Goal: Task Accomplishment & Management: Complete application form

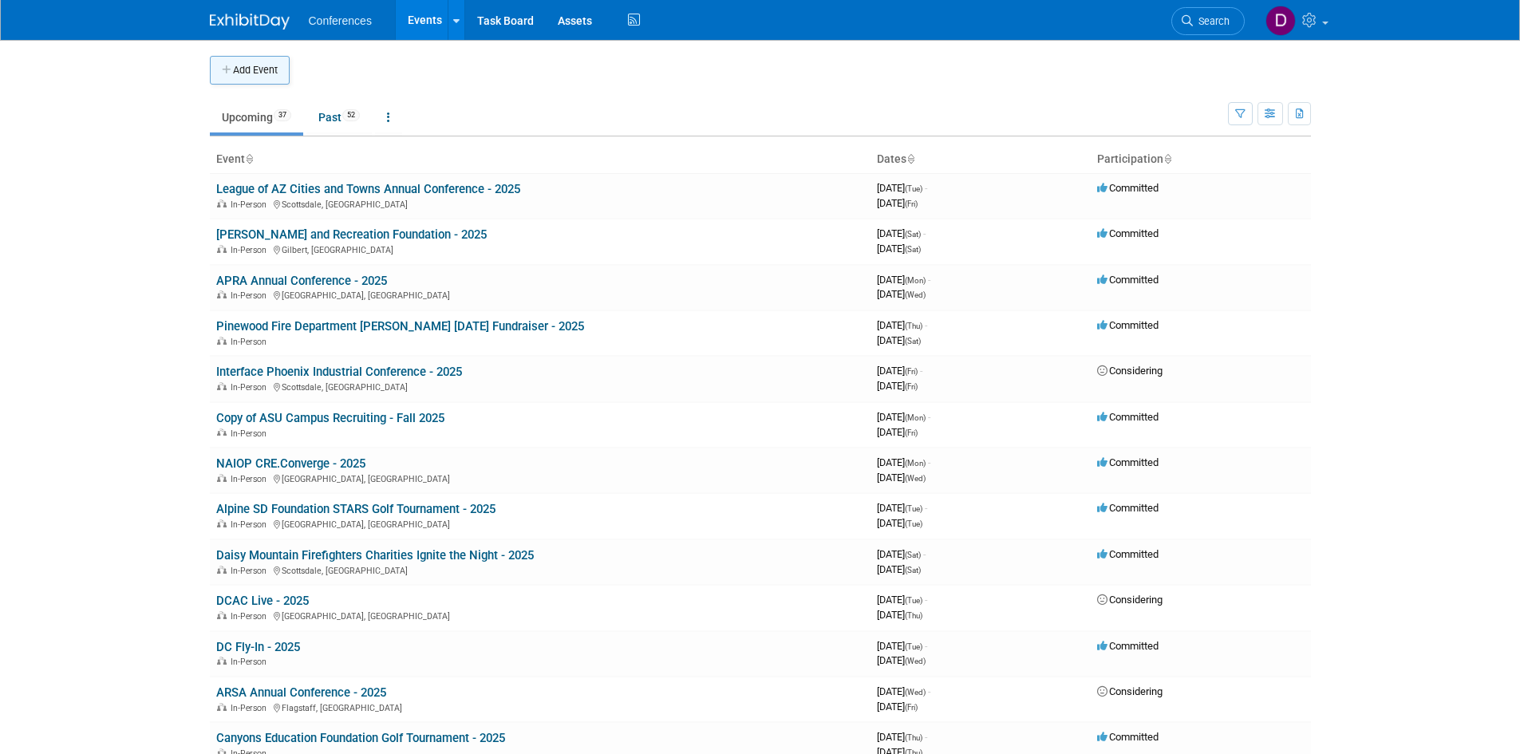
click at [274, 75] on button "Add Event" at bounding box center [250, 70] width 80 height 29
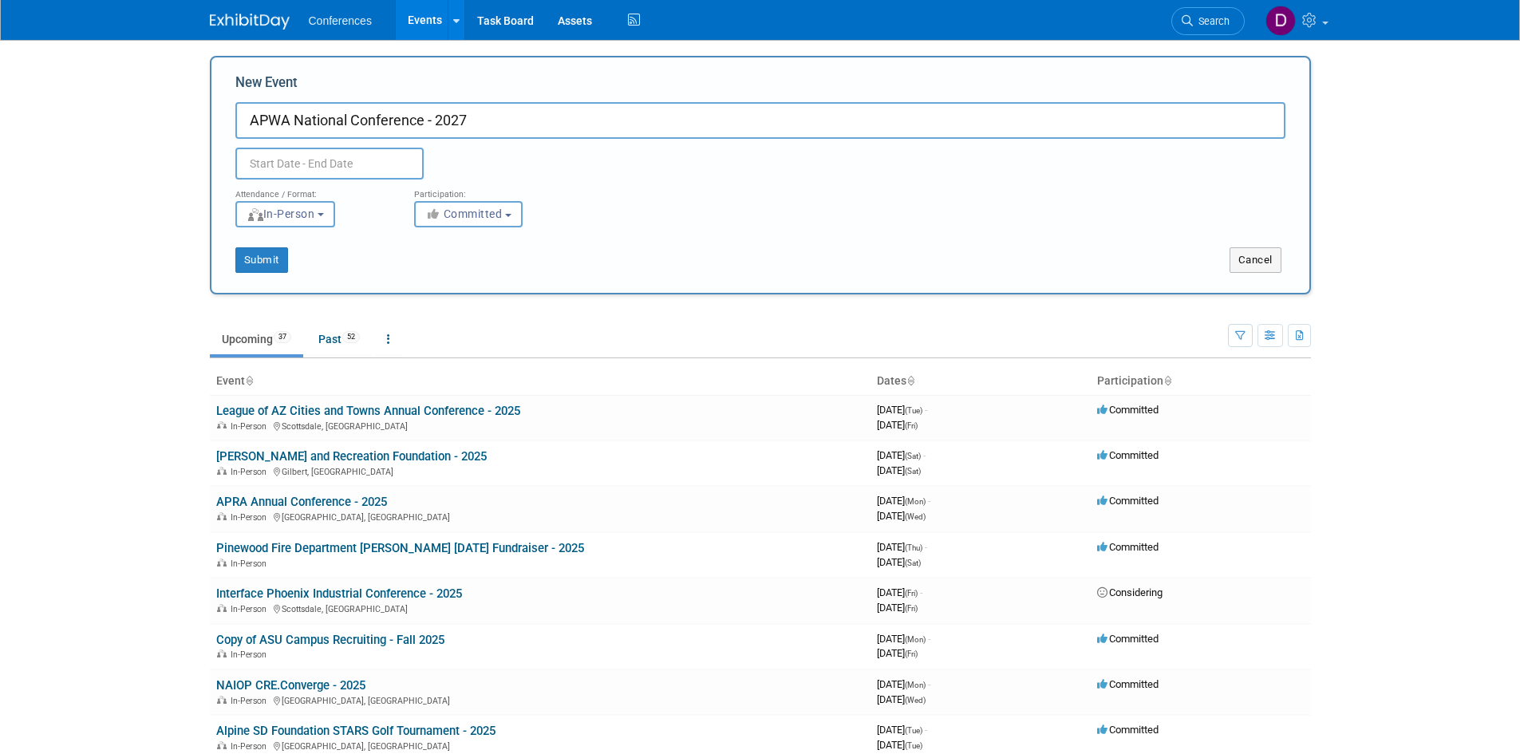
click at [424, 119] on input "APWA National Conference - 2027" at bounding box center [760, 120] width 1050 height 37
type input "APWA National Conference [GEOGRAPHIC_DATA] - 2027"
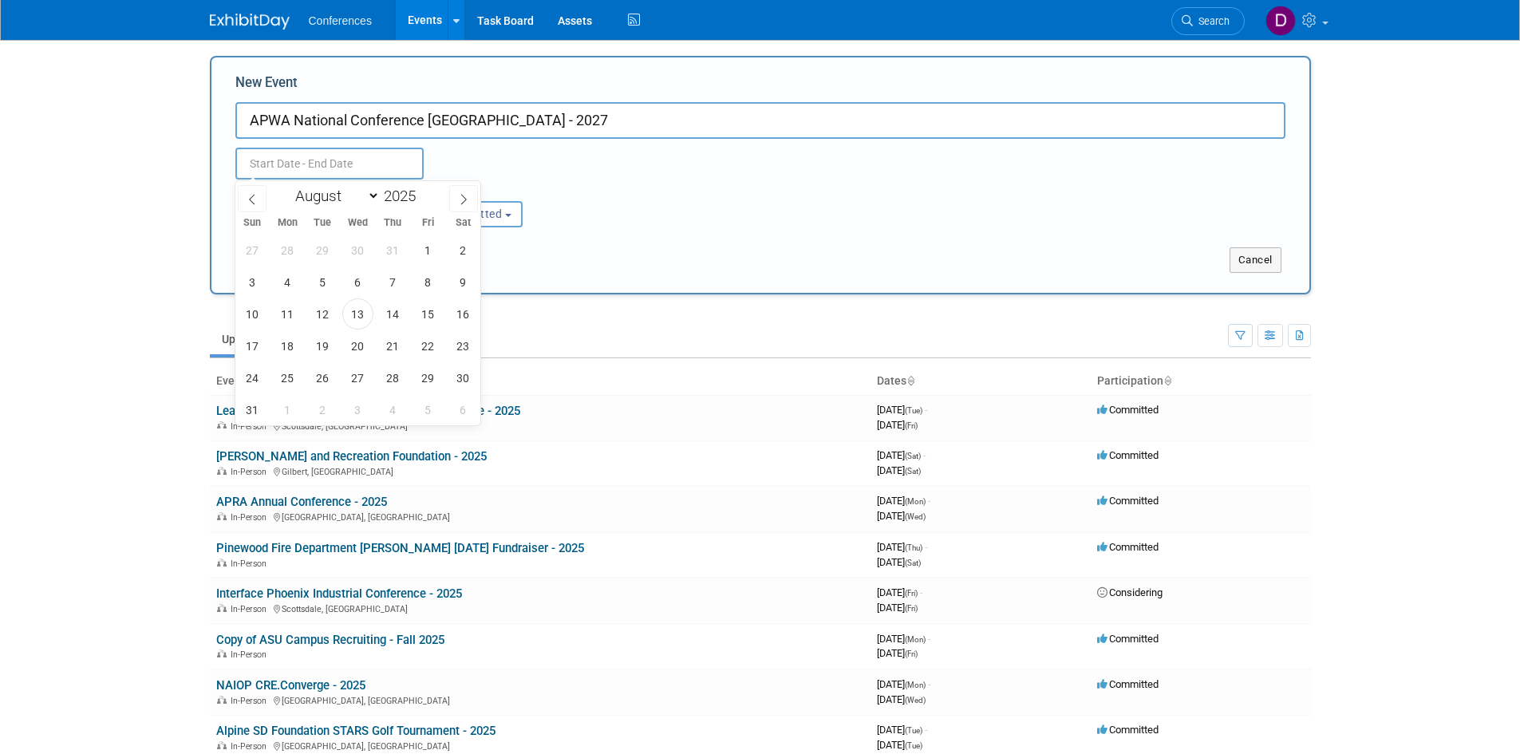
click at [360, 171] on input "text" at bounding box center [329, 164] width 188 height 32
click at [456, 200] on span at bounding box center [463, 198] width 29 height 27
select select "8"
click at [314, 203] on select "January February March April May June July August September October November De…" at bounding box center [334, 196] width 92 height 20
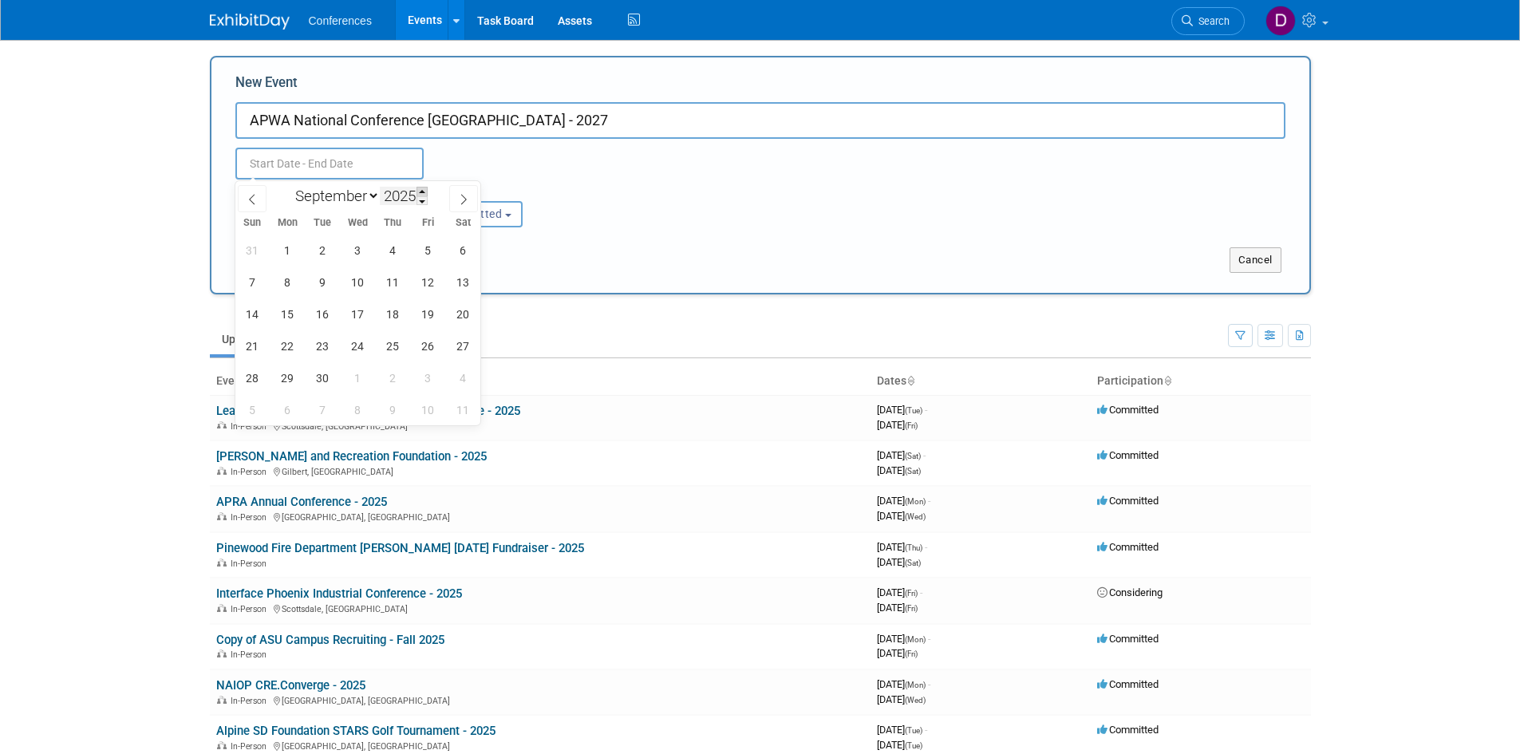
click at [420, 191] on span at bounding box center [421, 192] width 11 height 10
type input "2027"
click at [348, 196] on select "January February March April May June July August September October November De…" at bounding box center [334, 196] width 92 height 20
select select "0"
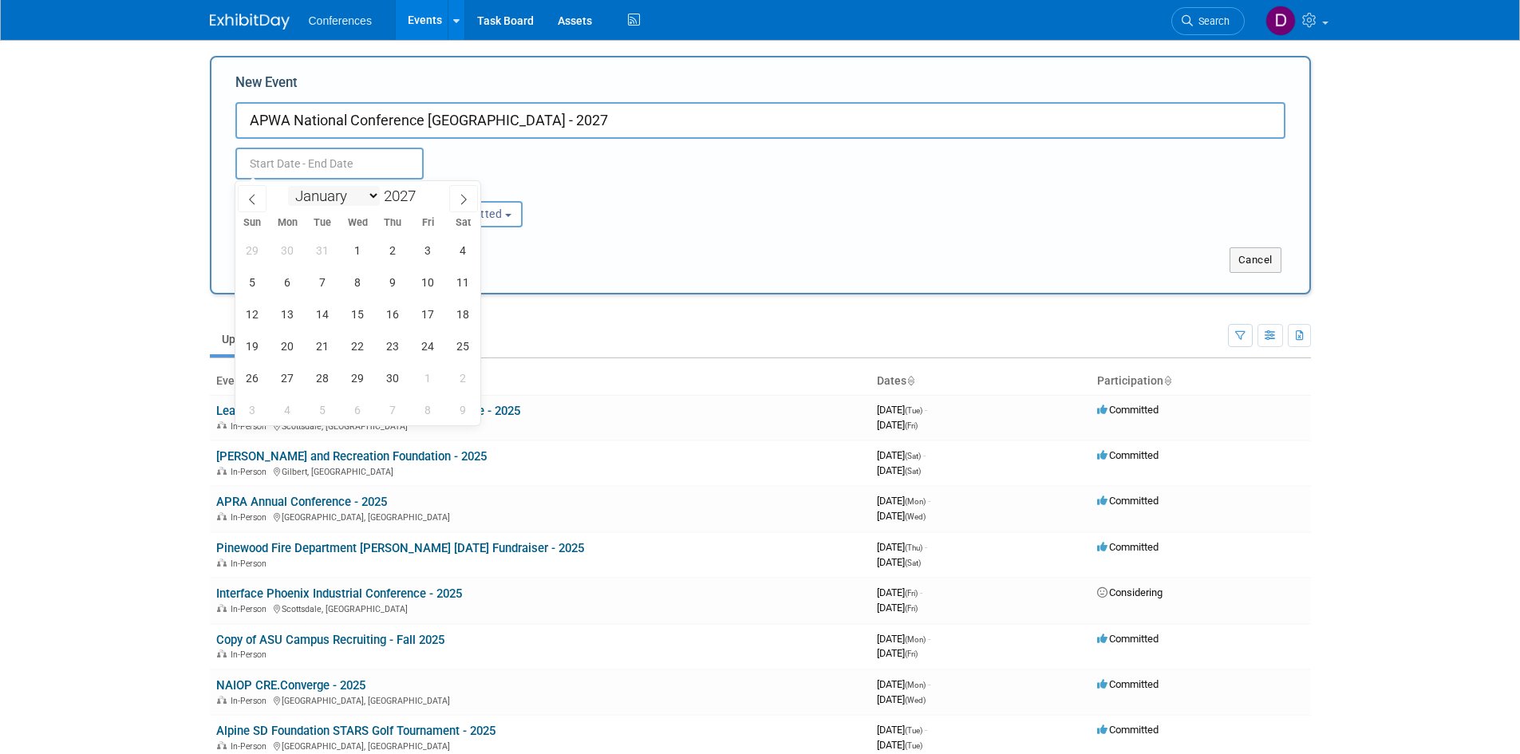
click at [288, 186] on select "January February March April May June July August September October November De…" at bounding box center [334, 196] width 92 height 20
click at [428, 252] on span "1" at bounding box center [427, 250] width 31 height 31
type input "[DATE] to [DATE]"
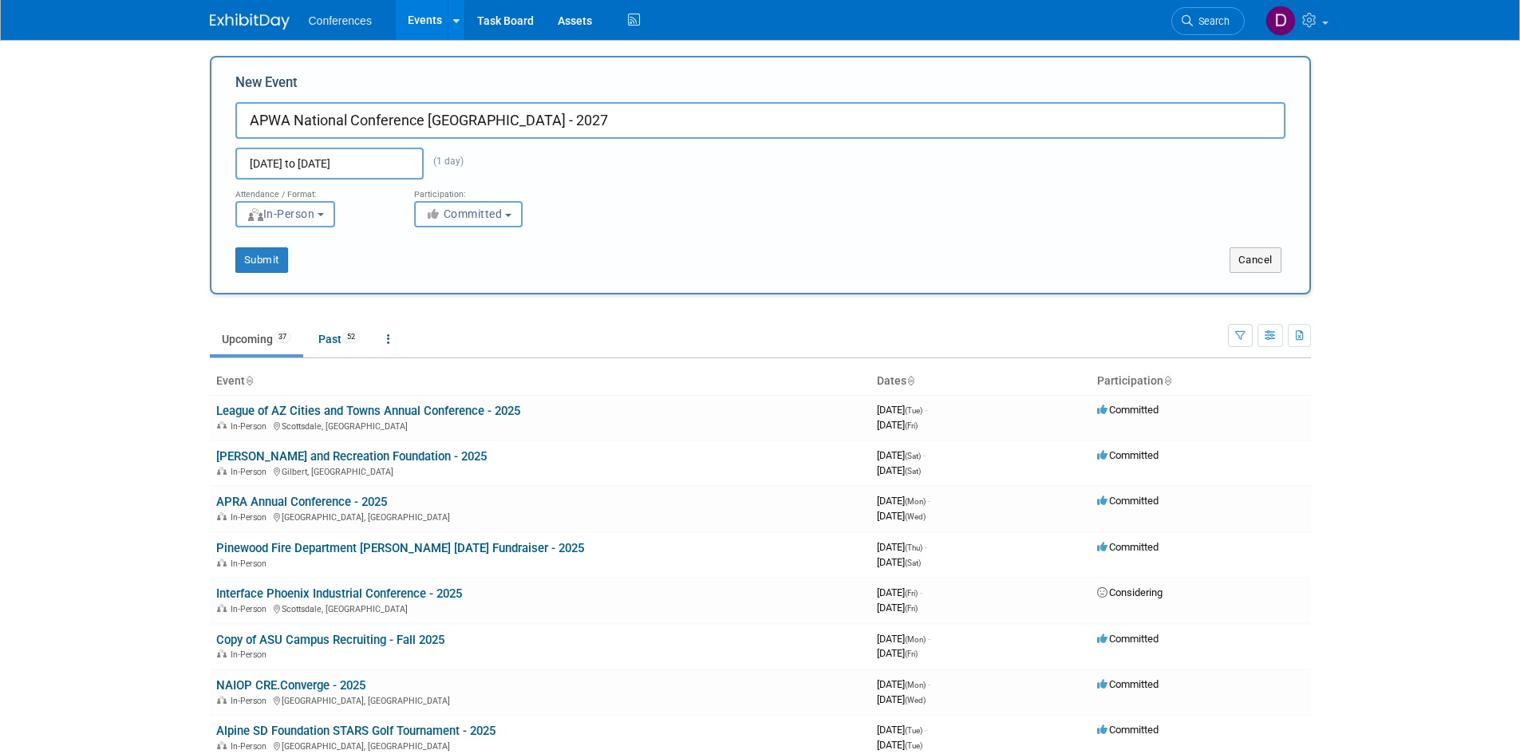
click at [445, 214] on span "Committed" at bounding box center [463, 213] width 77 height 13
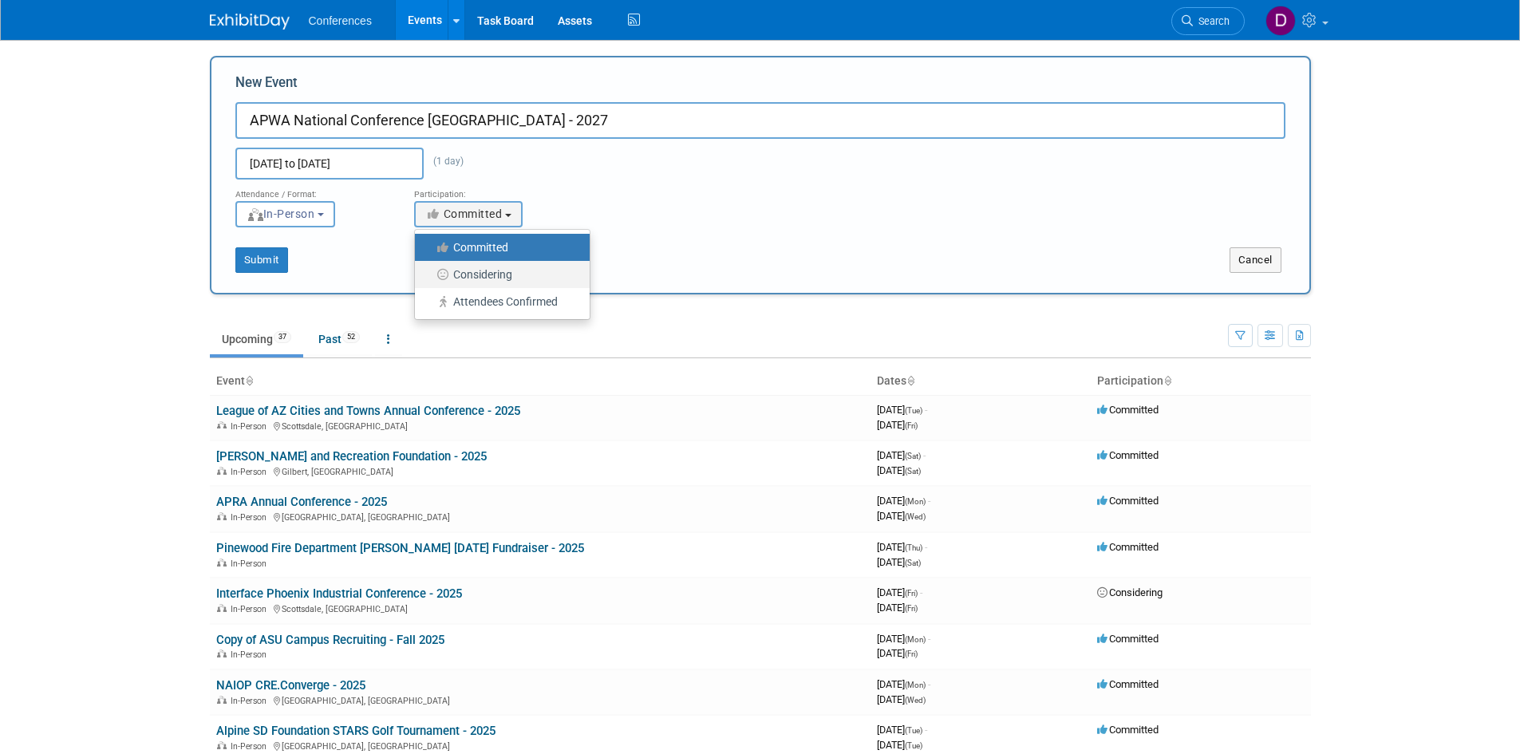
click at [462, 269] on label "Considering" at bounding box center [498, 274] width 151 height 21
click at [429, 270] on input "Considering" at bounding box center [424, 275] width 10 height 10
select select "2"
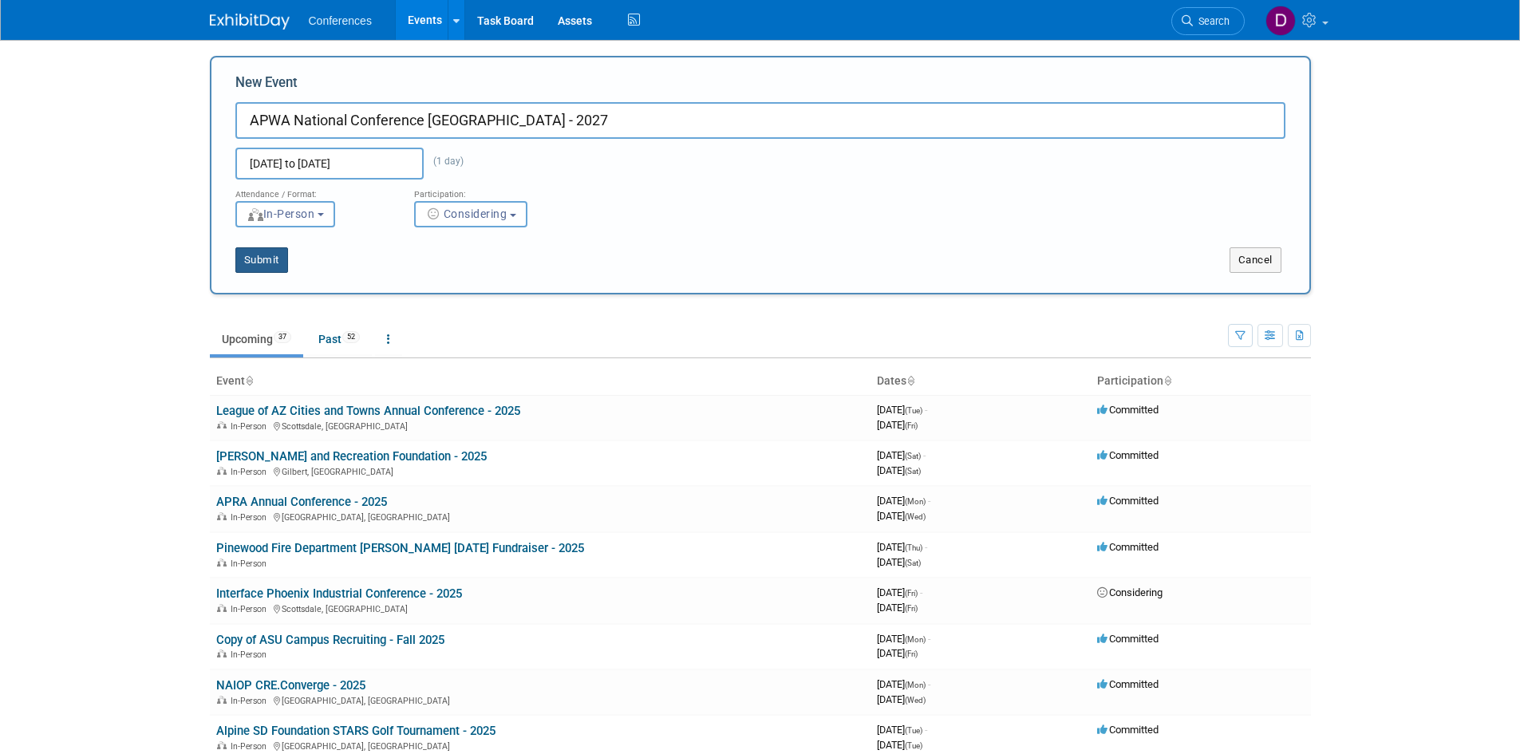
click at [262, 256] on button "Submit" at bounding box center [261, 260] width 53 height 26
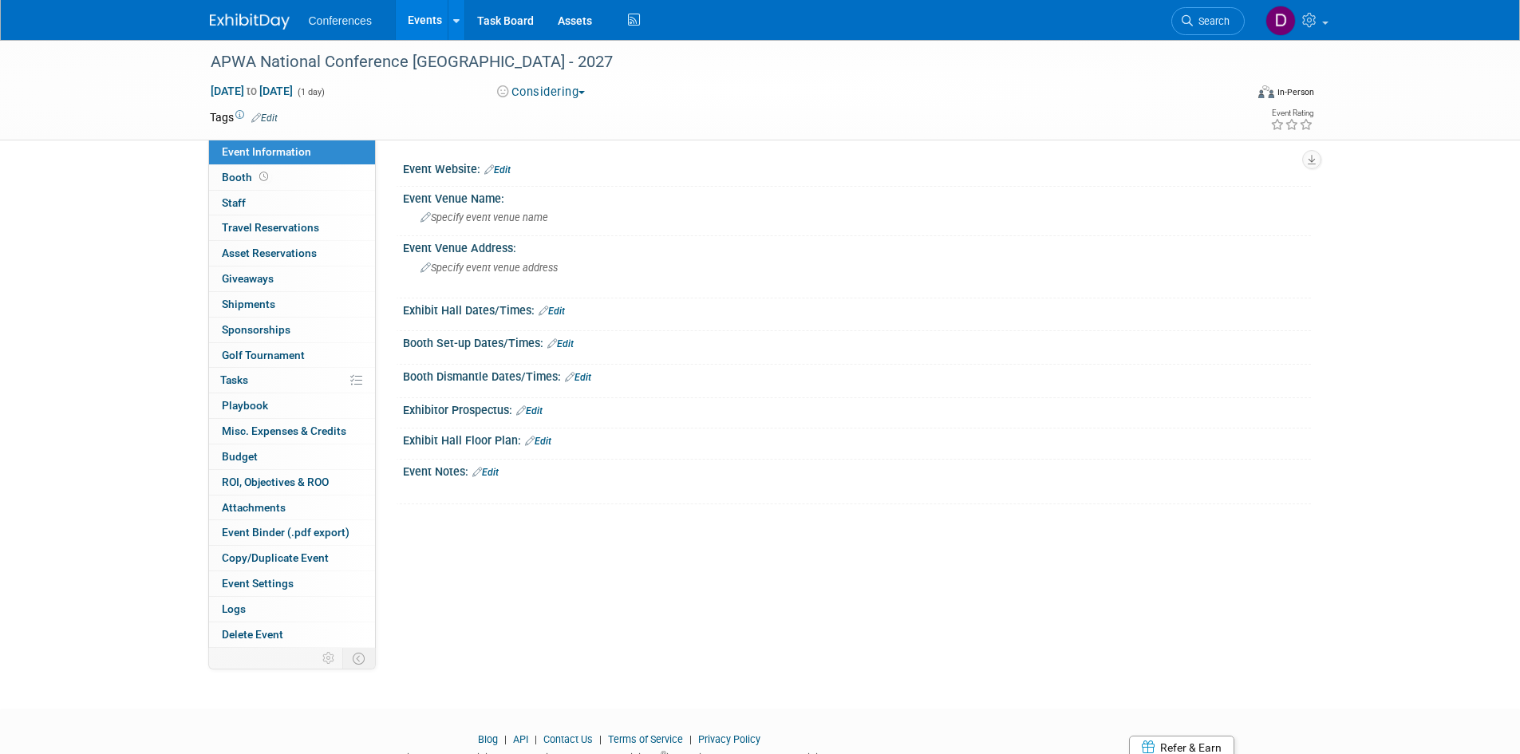
click at [509, 174] on link "Edit" at bounding box center [497, 169] width 26 height 11
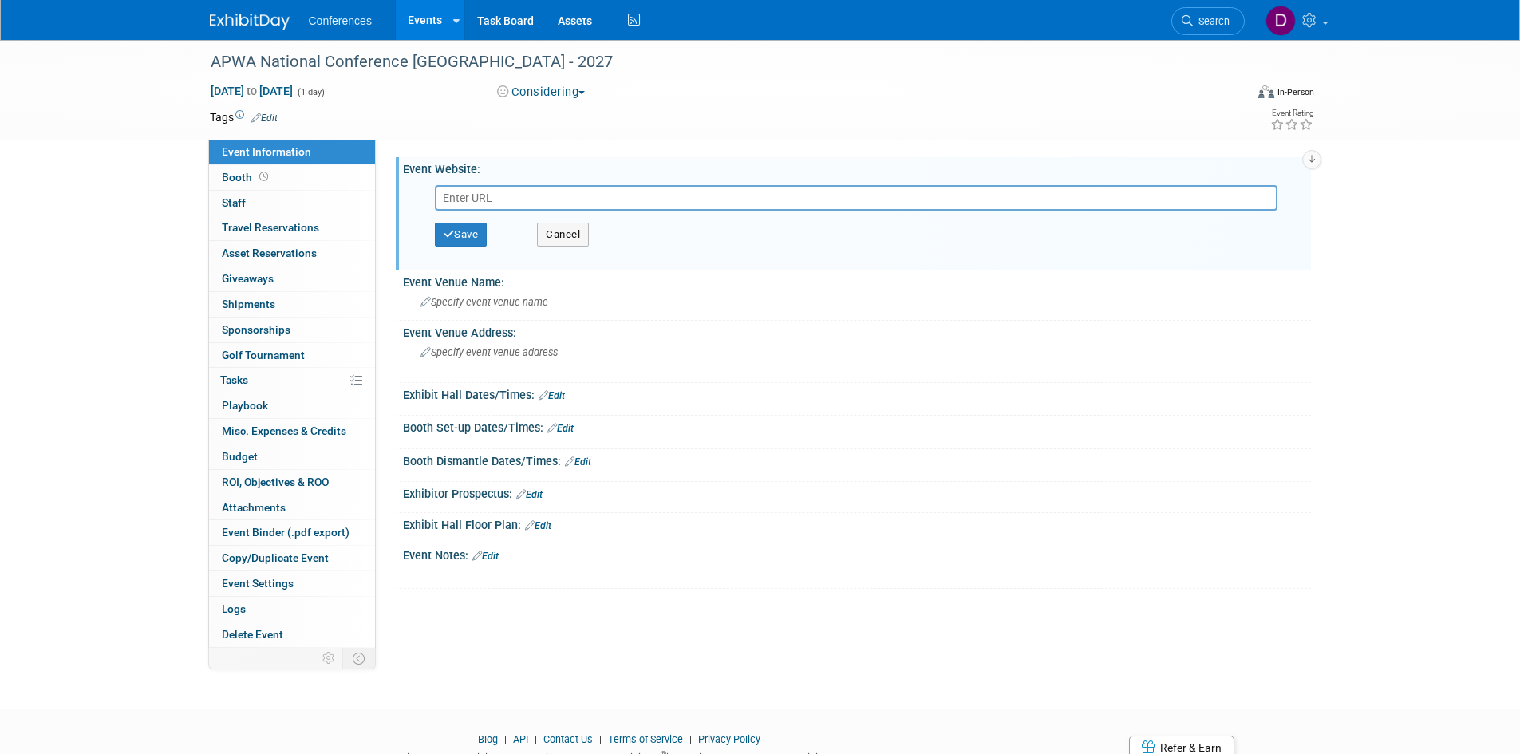
click at [496, 198] on input "text" at bounding box center [856, 198] width 842 height 26
type input "[URL][DOMAIN_NAME]"
click at [478, 231] on button "Save" at bounding box center [461, 235] width 53 height 24
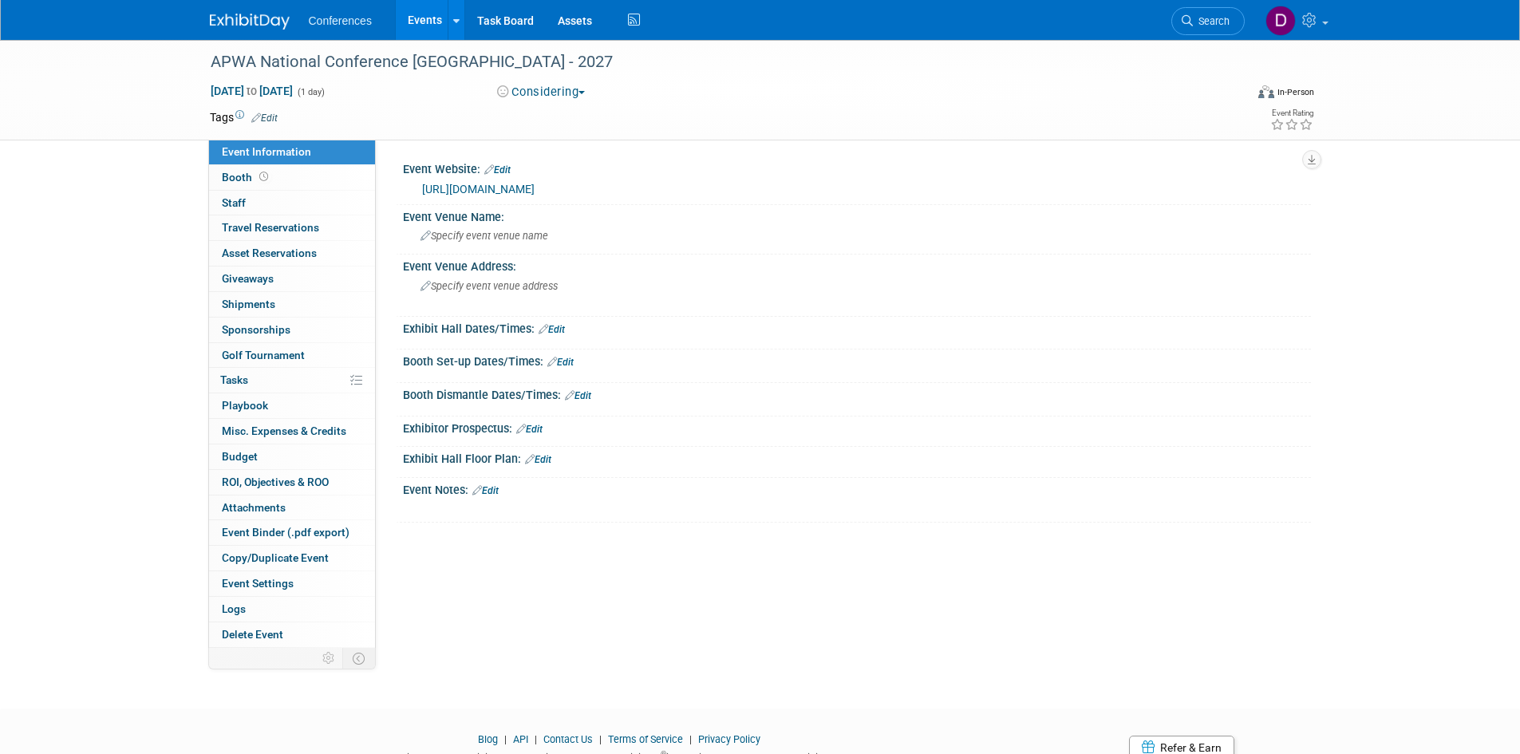
click at [135, 235] on div "APWA National Conference Phoenix - 2027 Jan 1, 2027 to Jan 1, 2027 (1 day) Jan …" at bounding box center [760, 360] width 1520 height 640
drag, startPoint x: 464, startPoint y: 61, endPoint x: 412, endPoint y: 61, distance: 52.7
click at [412, 61] on div "APWA National Conference [GEOGRAPHIC_DATA] - 2027" at bounding box center [713, 62] width 1016 height 29
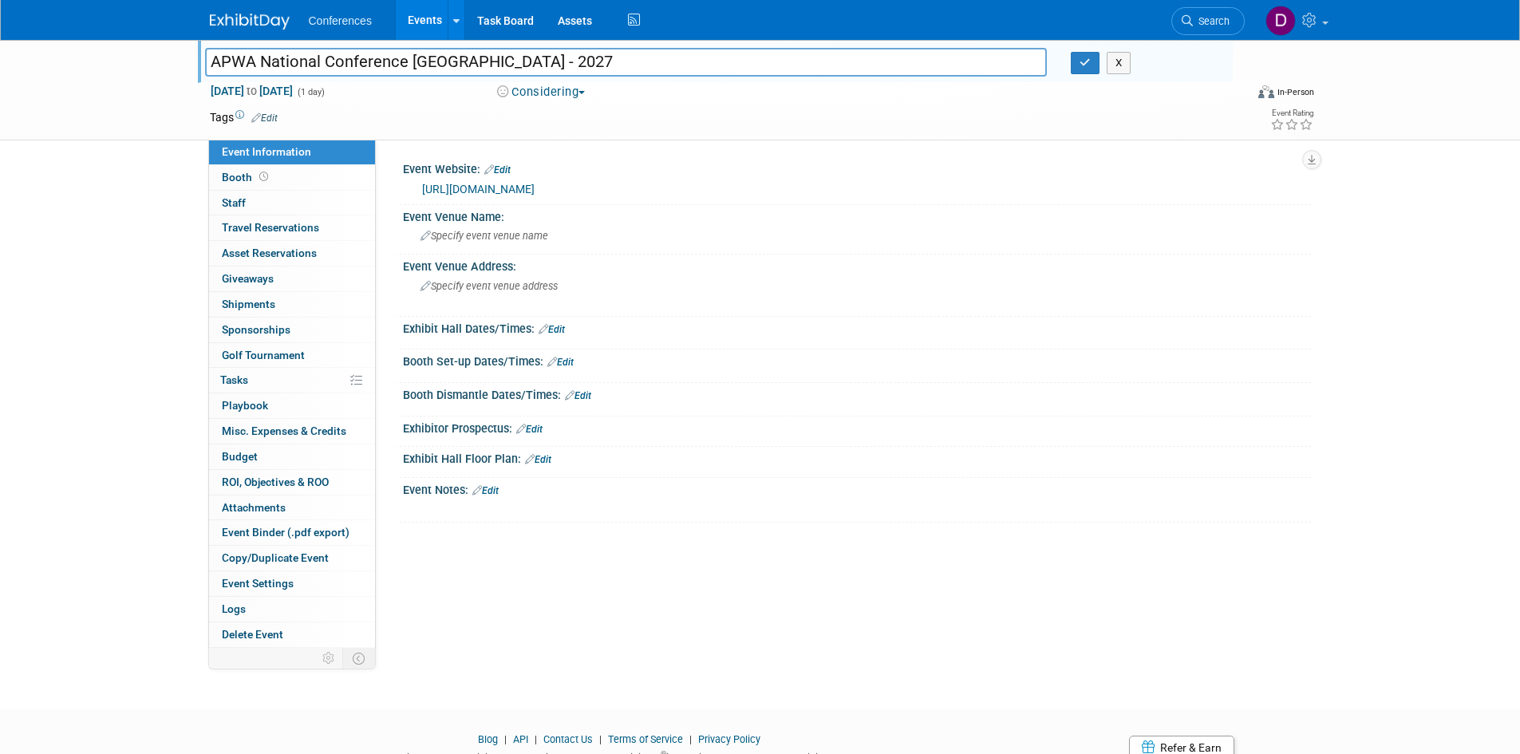
drag, startPoint x: 465, startPoint y: 59, endPoint x: 411, endPoint y: 62, distance: 54.3
click at [411, 62] on input "APWA National Conference [GEOGRAPHIC_DATA] - 2027" at bounding box center [626, 62] width 842 height 28
click at [262, 61] on input "APWA National Conference - 2027" at bounding box center [626, 62] width 842 height 28
type input "APWA Phoenix National Conference - 2027"
click at [1074, 63] on button "button" at bounding box center [1085, 63] width 29 height 22
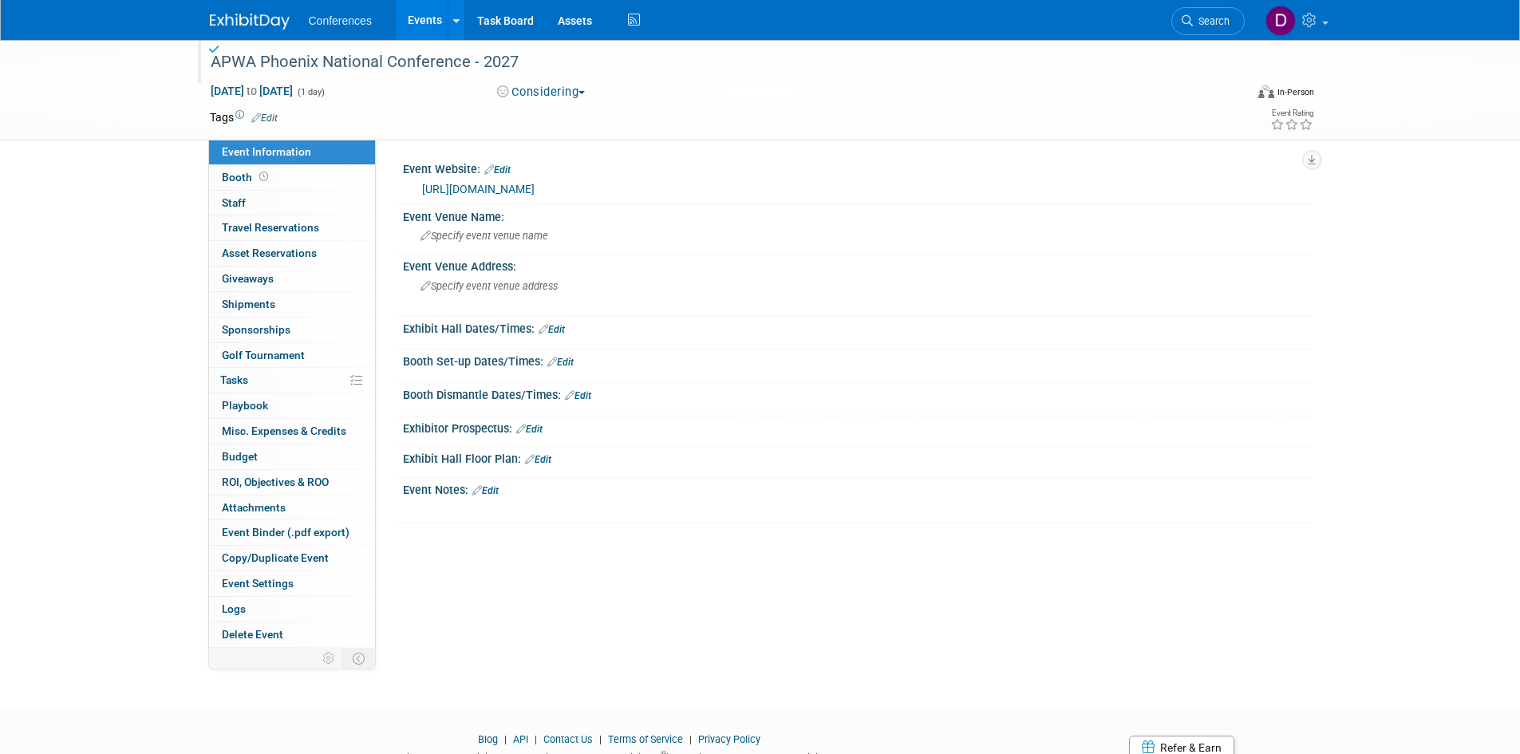
click at [141, 191] on div "APWA Phoenix National Conference - 2027 Jan 1, 2027 to Jan 1, 2027 (1 day) Jan …" at bounding box center [760, 360] width 1520 height 640
